Goal: Task Accomplishment & Management: Use online tool/utility

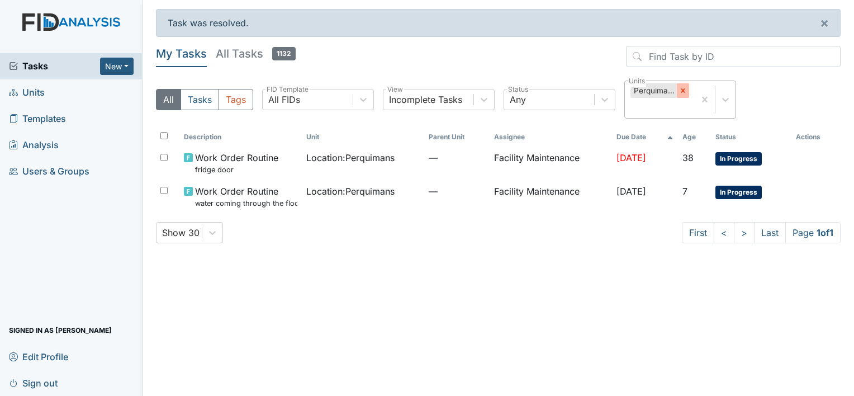
click at [681, 87] on icon at bounding box center [683, 91] width 8 height 8
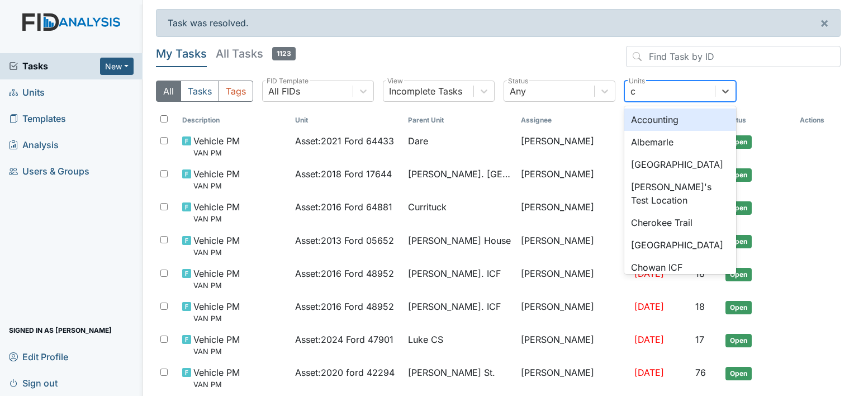
type input "co"
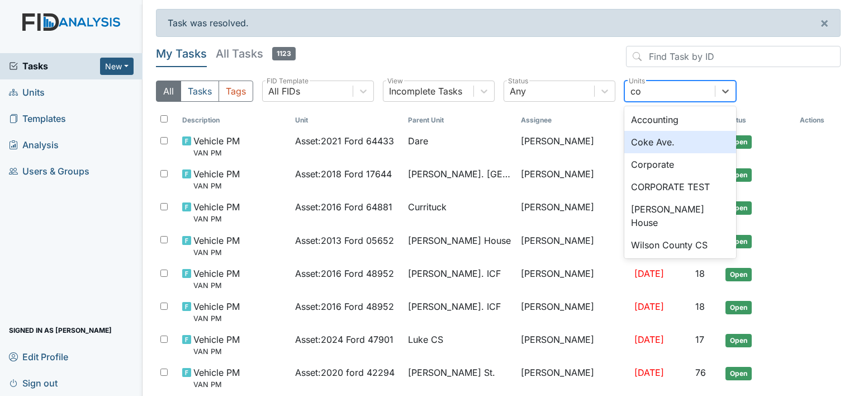
click at [646, 138] on div "Coke Ave." at bounding box center [680, 142] width 112 height 22
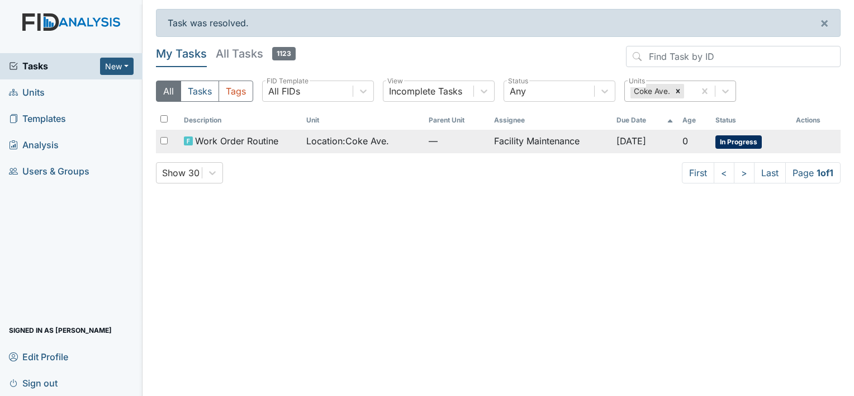
click at [521, 140] on td "Facility Maintenance" at bounding box center [551, 141] width 122 height 23
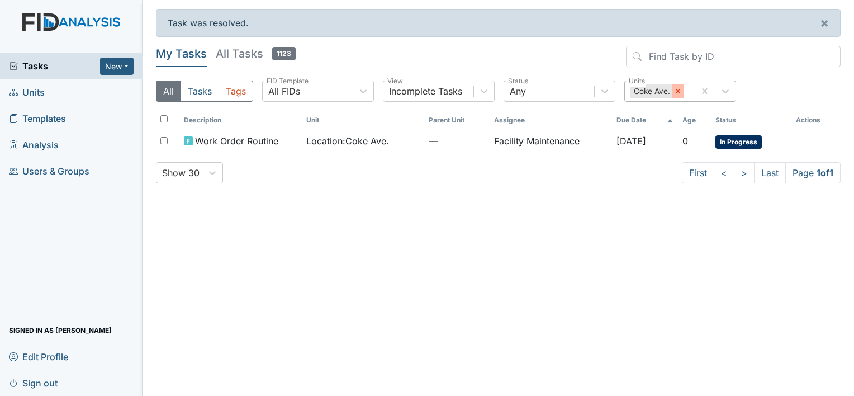
click at [676, 91] on icon at bounding box center [678, 91] width 8 height 8
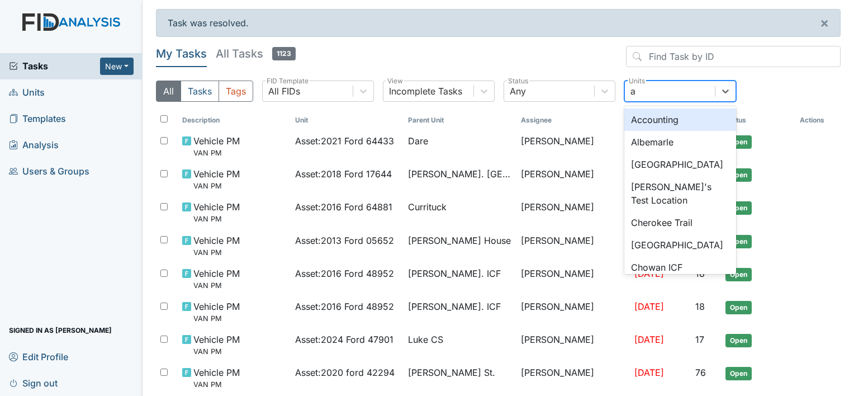
type input "al"
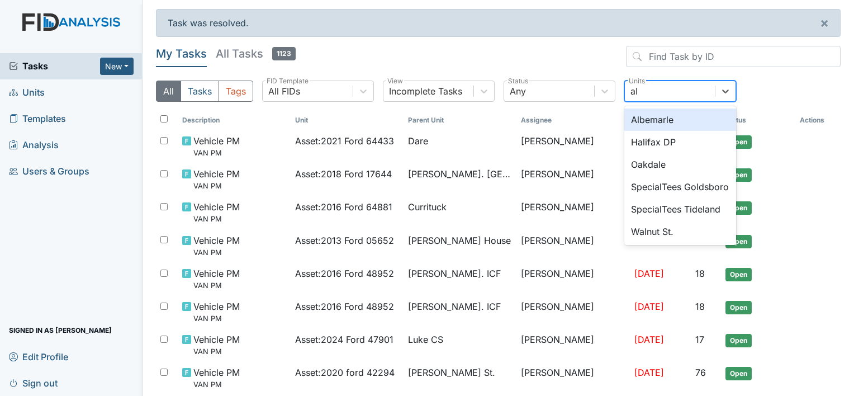
click at [648, 120] on div "Albemarle" at bounding box center [680, 119] width 112 height 22
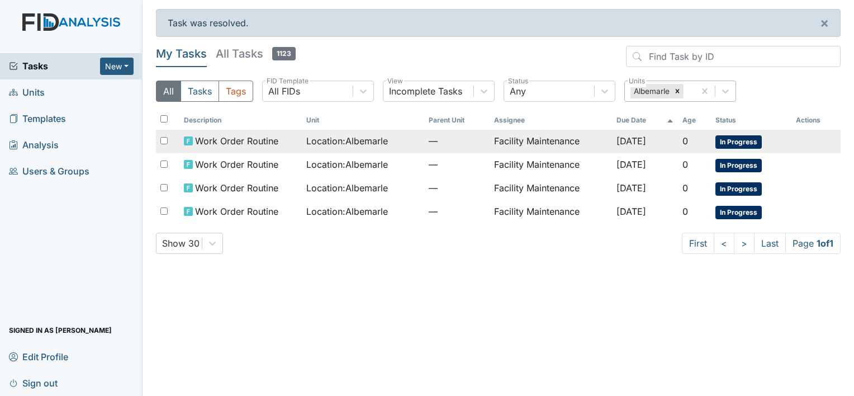
click at [550, 139] on td "Facility Maintenance" at bounding box center [551, 141] width 122 height 23
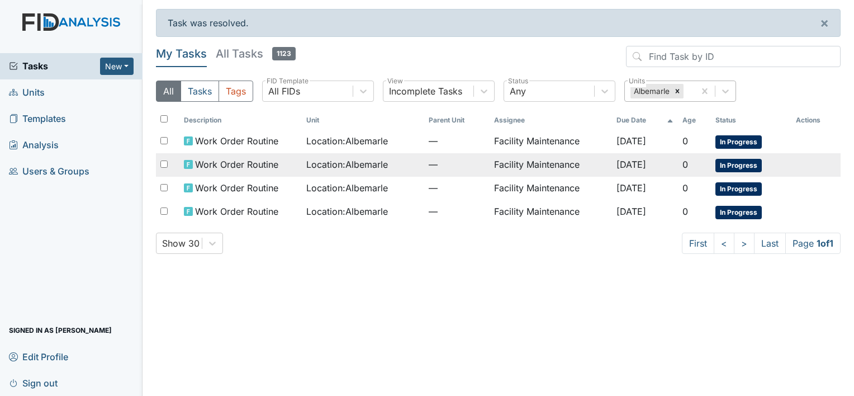
click at [240, 164] on span "Work Order Routine" at bounding box center [236, 164] width 83 height 13
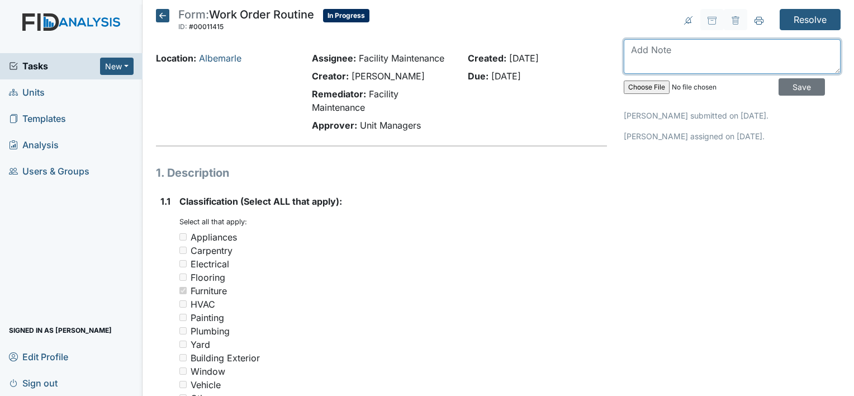
click at [640, 49] on textarea at bounding box center [732, 56] width 217 height 35
type textarea "f"
click at [628, 50] on textarea at bounding box center [732, 56] width 217 height 35
type textarea "furninture is taken away"
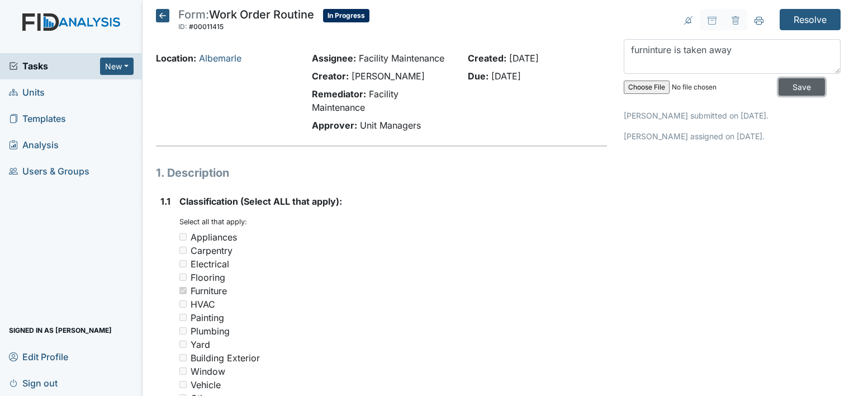
click at [788, 82] on input "Save" at bounding box center [802, 86] width 46 height 17
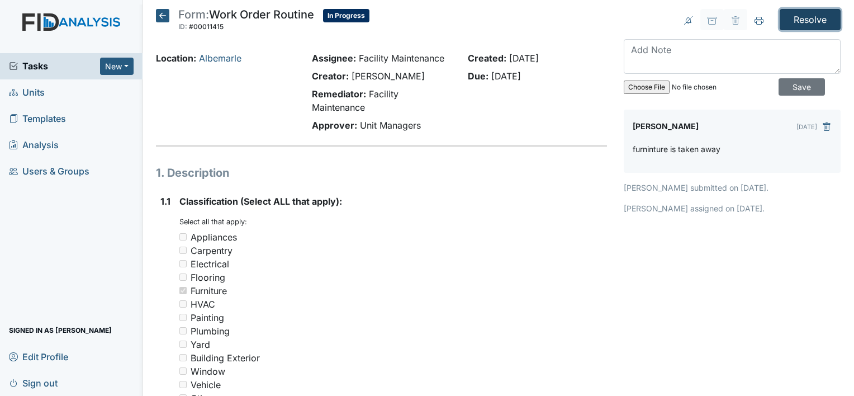
click at [792, 13] on input "Resolve" at bounding box center [810, 19] width 61 height 21
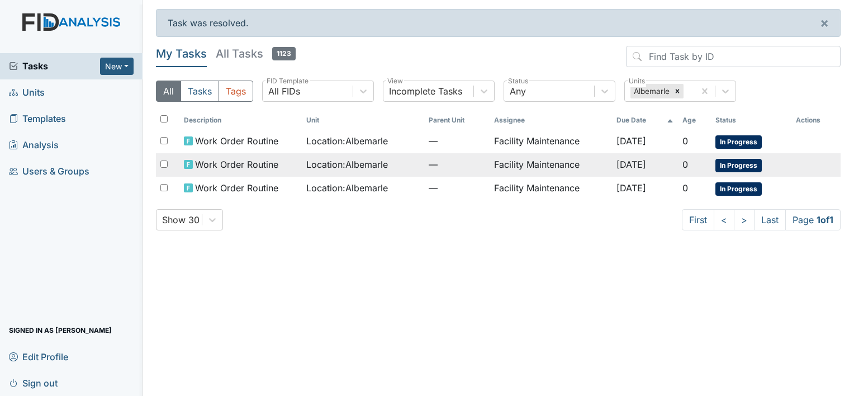
click at [347, 161] on span "Location : [GEOGRAPHIC_DATA]" at bounding box center [347, 164] width 82 height 13
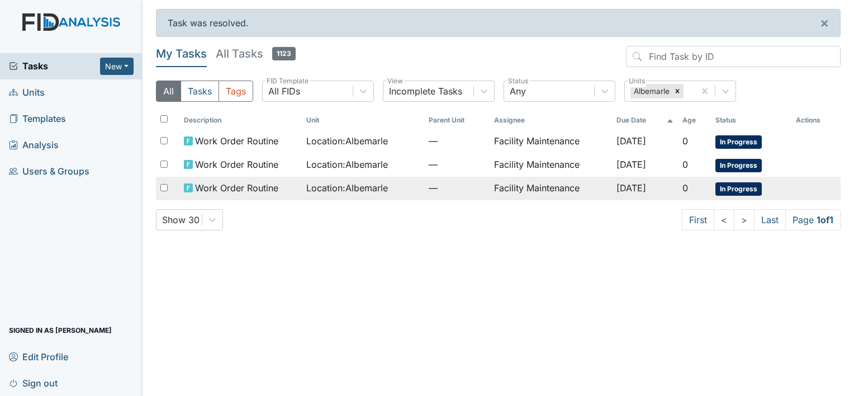
click at [233, 182] on span "Work Order Routine" at bounding box center [236, 187] width 83 height 13
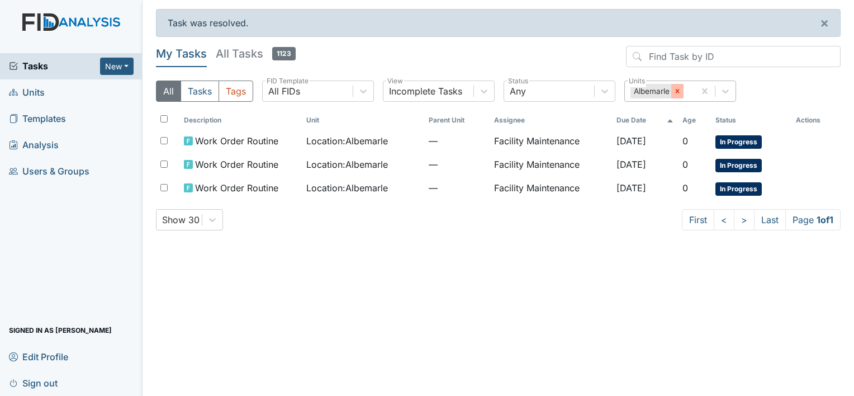
click at [675, 89] on icon at bounding box center [678, 91] width 8 height 8
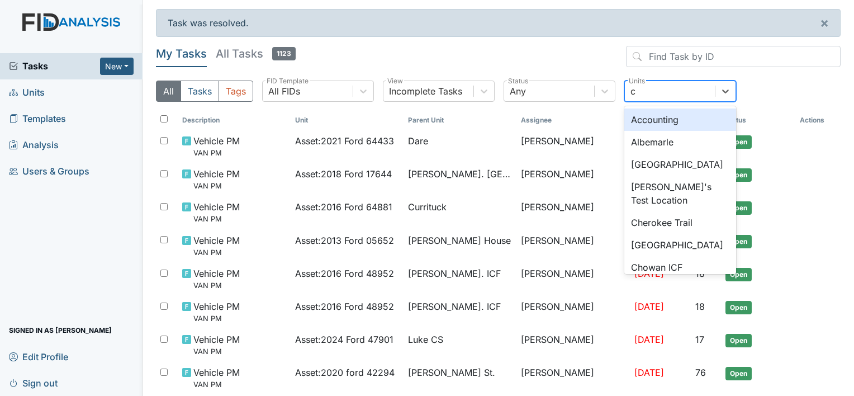
type input "ch"
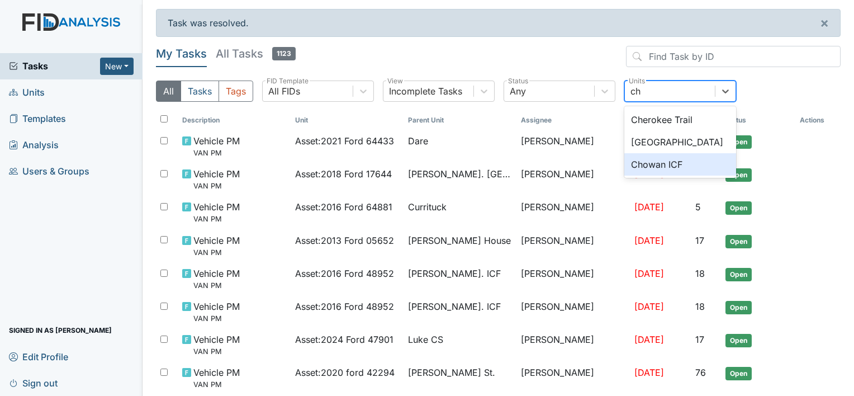
click at [644, 163] on div "Chowan ICF" at bounding box center [680, 164] width 112 height 22
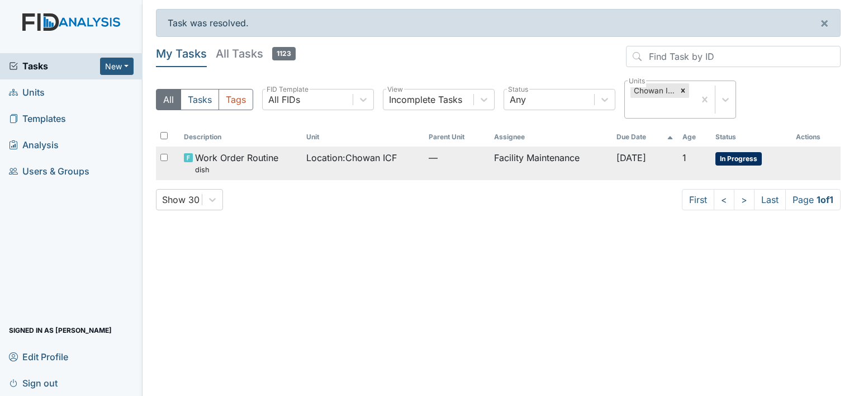
click at [353, 159] on span "Location : Chowan ICF" at bounding box center [351, 157] width 91 height 13
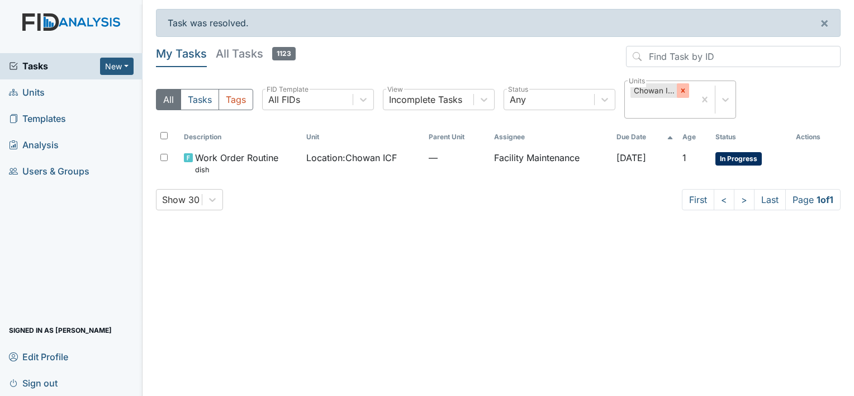
click at [683, 89] on icon at bounding box center [683, 91] width 4 height 4
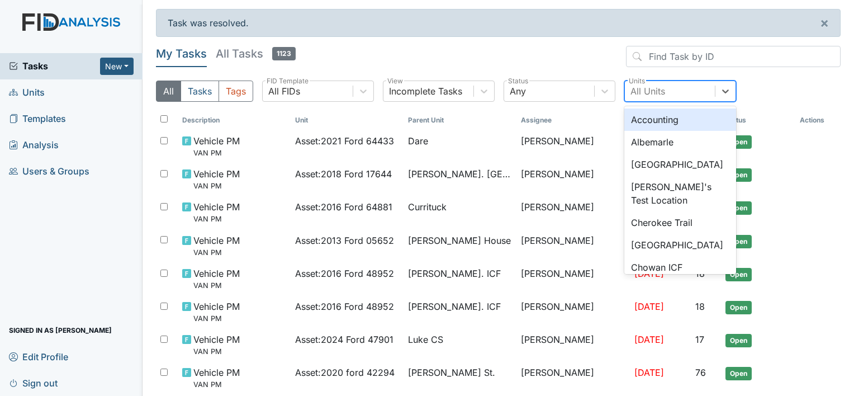
click at [637, 87] on div "All Units" at bounding box center [648, 90] width 35 height 13
type input "ch"
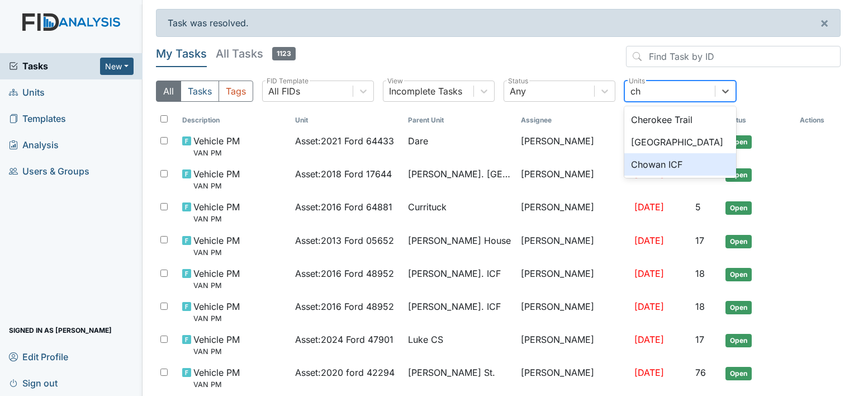
click at [651, 163] on div "Chowan ICF" at bounding box center [680, 164] width 112 height 22
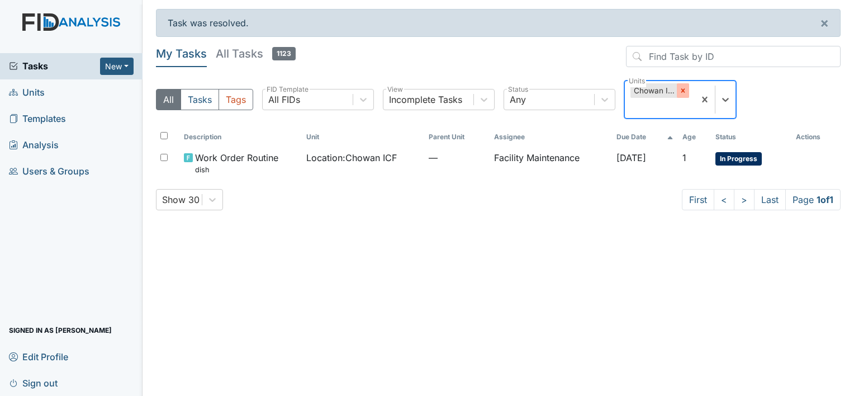
click at [683, 89] on icon at bounding box center [683, 91] width 8 height 8
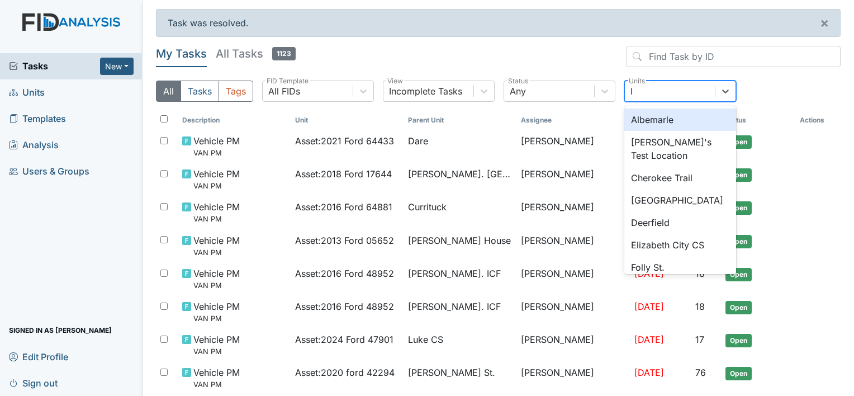
type input "lu"
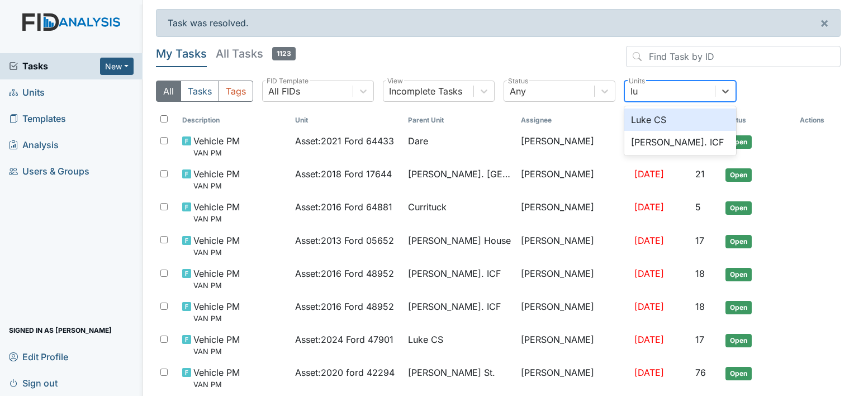
click at [645, 119] on div "Luke CS" at bounding box center [680, 119] width 112 height 22
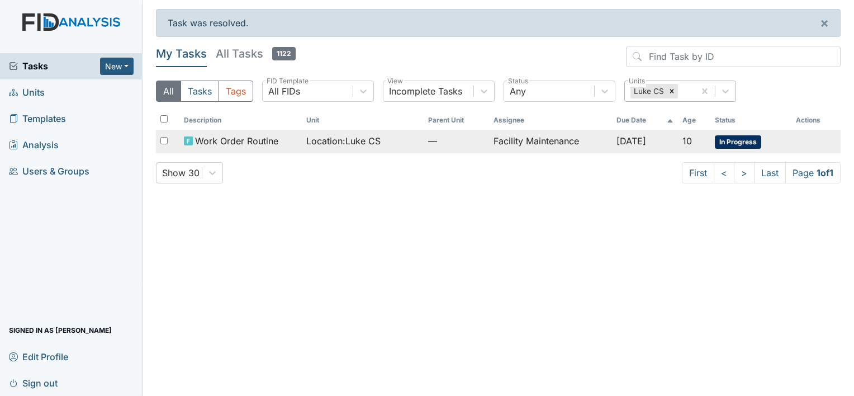
click at [318, 138] on span "Location : Luke CS" at bounding box center [343, 140] width 74 height 13
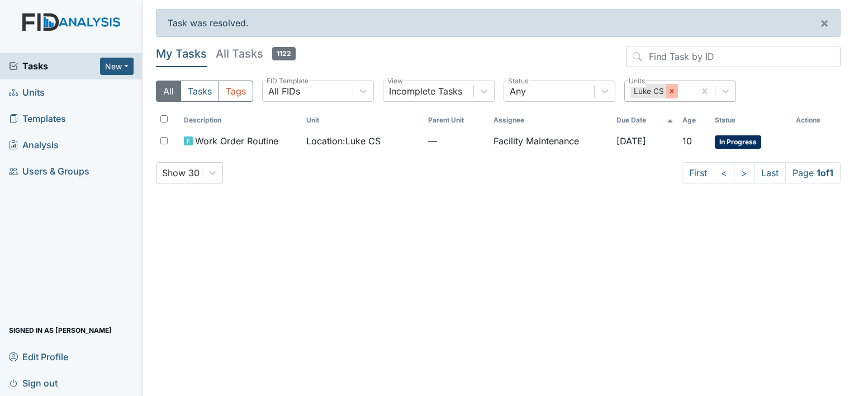
click at [671, 88] on icon at bounding box center [672, 91] width 8 height 8
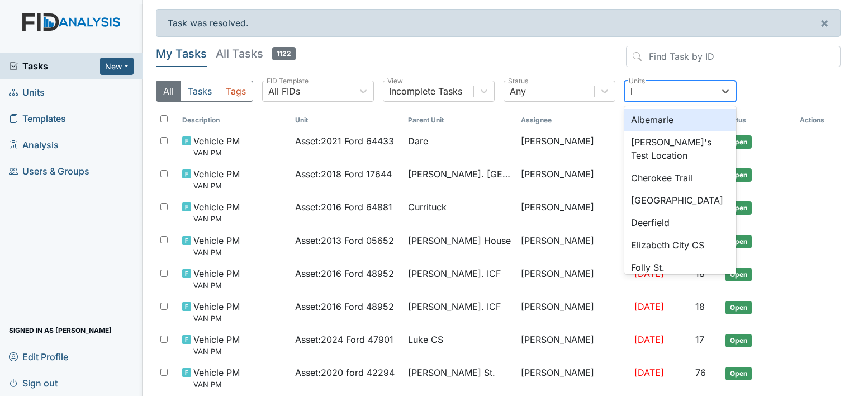
type input "lu"
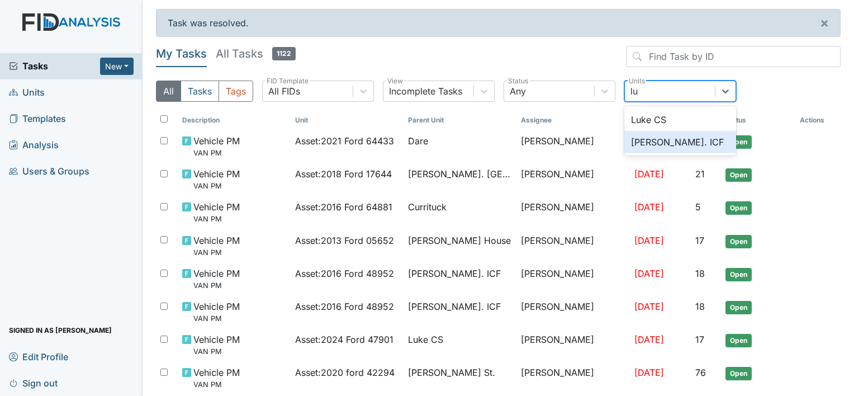
click at [661, 138] on div "Luke St. ICF" at bounding box center [680, 142] width 112 height 22
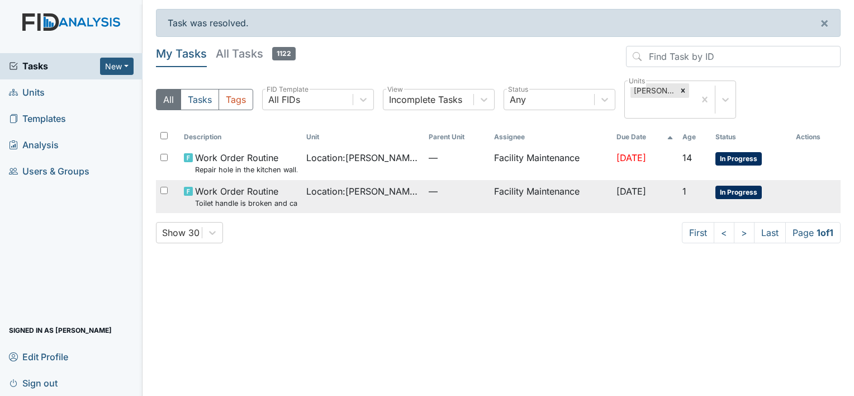
click at [273, 195] on span "Work Order Routine Toilet handle is broken and can't flush." at bounding box center [246, 196] width 102 height 24
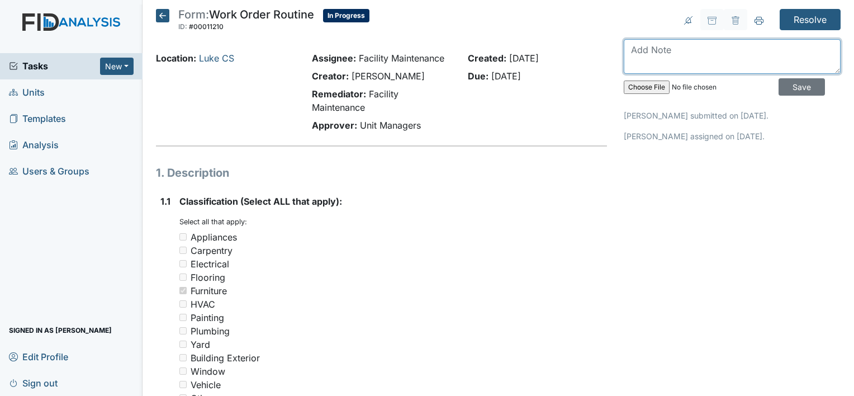
click at [660, 48] on textarea at bounding box center [732, 56] width 217 height 35
type textarea "l"
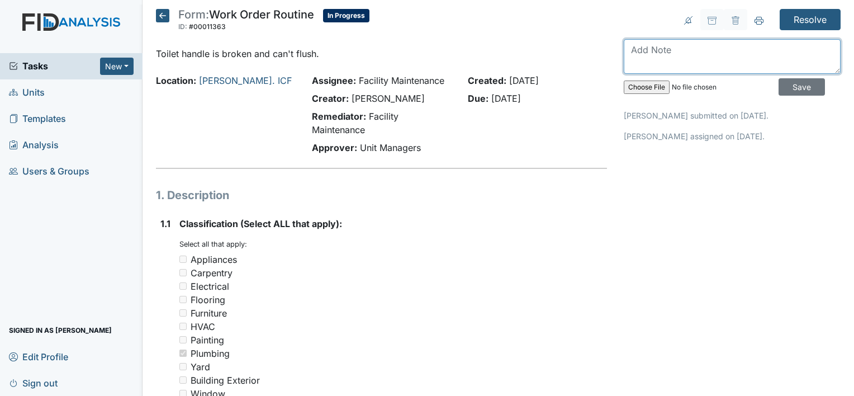
click at [633, 53] on textarea at bounding box center [732, 56] width 217 height 35
type textarea "toilet handle is fixes and flushing"
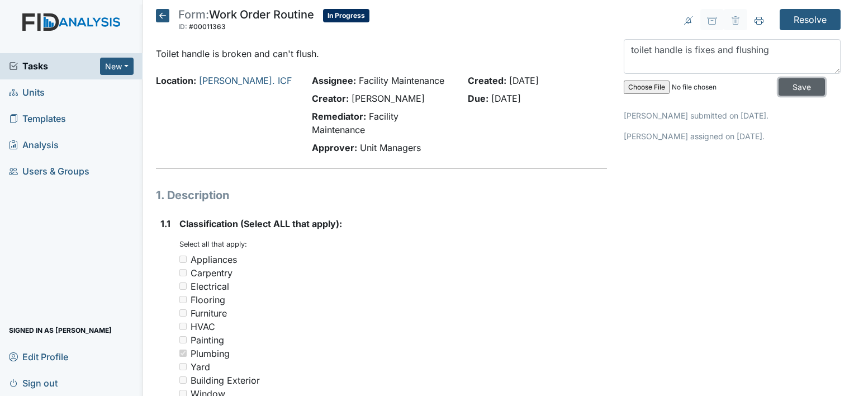
click at [780, 88] on input "Save" at bounding box center [802, 86] width 46 height 17
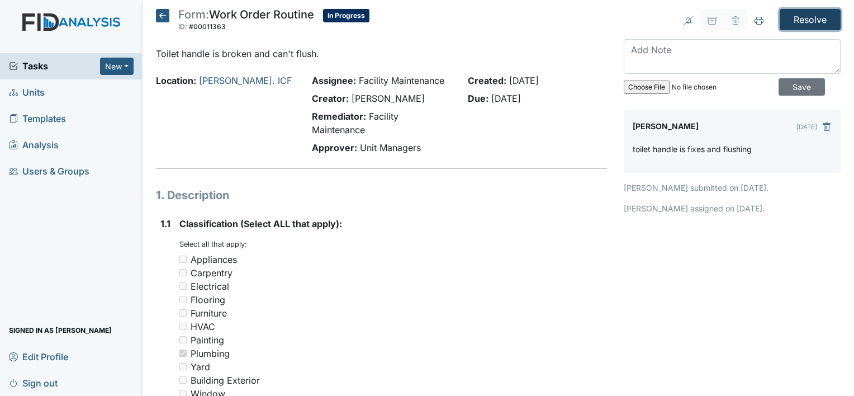
click at [798, 17] on input "Resolve" at bounding box center [810, 19] width 61 height 21
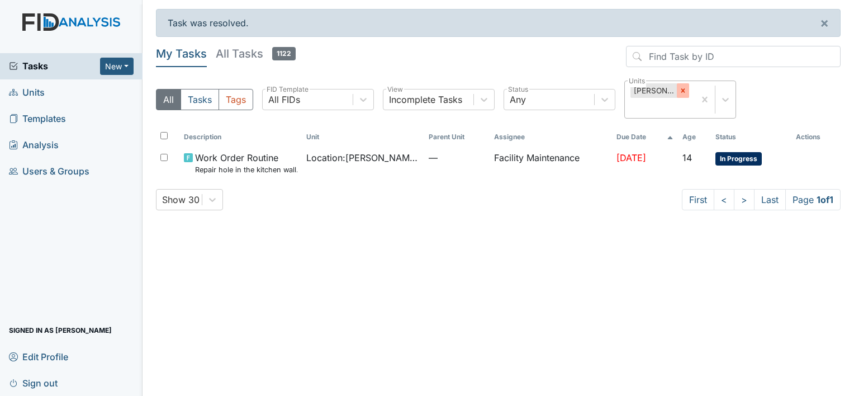
click at [679, 92] on icon at bounding box center [683, 91] width 8 height 8
